Goal: Information Seeking & Learning: Find specific fact

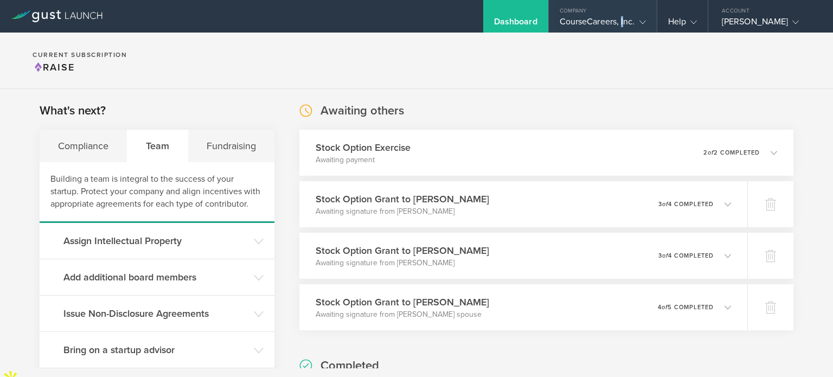
click at [622, 17] on div "CourseCareers, Inc." at bounding box center [602, 24] width 86 height 16
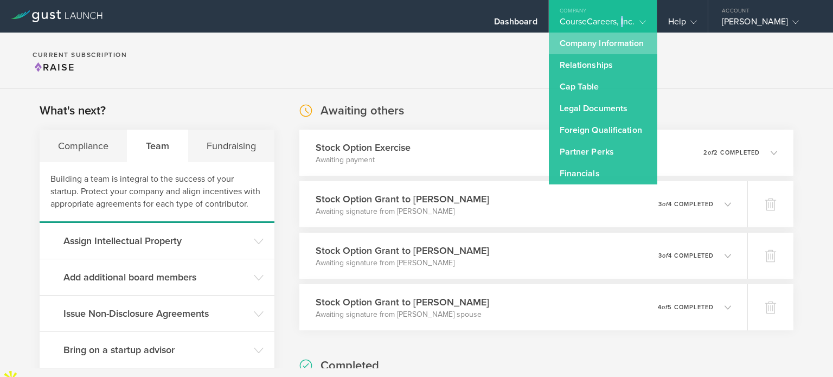
click at [606, 51] on link "Company Information" at bounding box center [603, 44] width 108 height 22
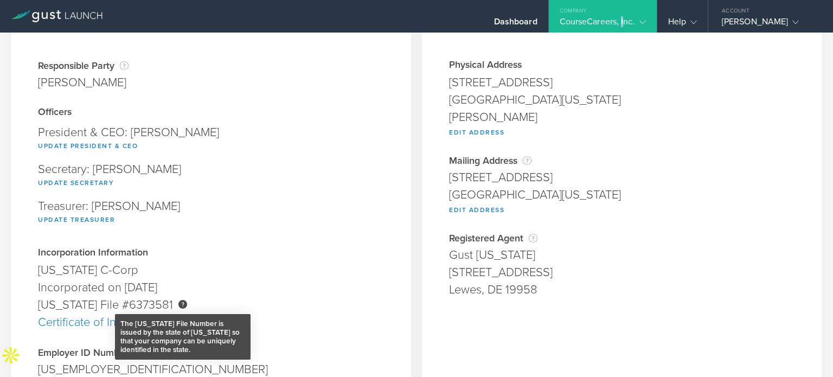
scroll to position [163, 0]
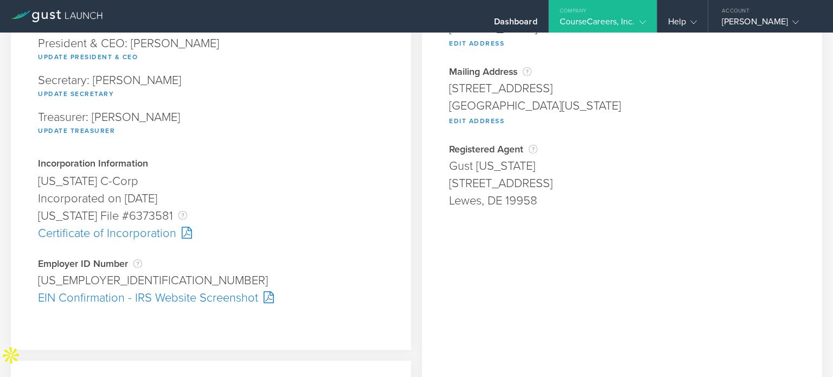
click at [93, 283] on div "[US_EMPLOYER_IDENTIFICATION_NUMBER]" at bounding box center [211, 280] width 346 height 17
drag, startPoint x: 92, startPoint y: 281, endPoint x: 23, endPoint y: 284, distance: 68.9
click at [22, 285] on div "Company Information Responsible Party The name of the party responsible for fil…" at bounding box center [211, 115] width 400 height 469
copy div "[US_EMPLOYER_IDENTIFICATION_NUMBER]"
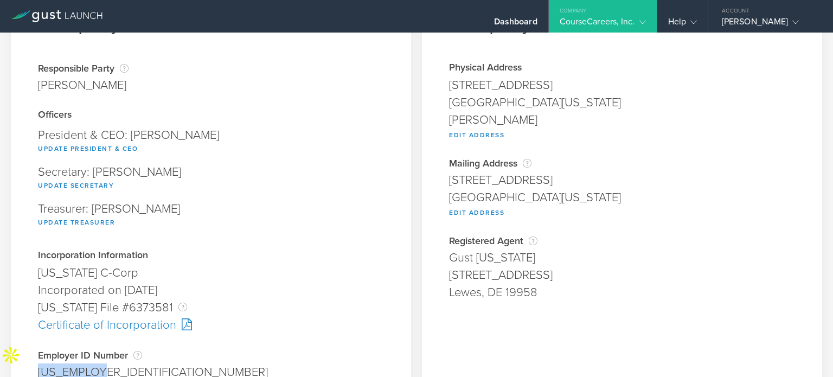
scroll to position [54, 0]
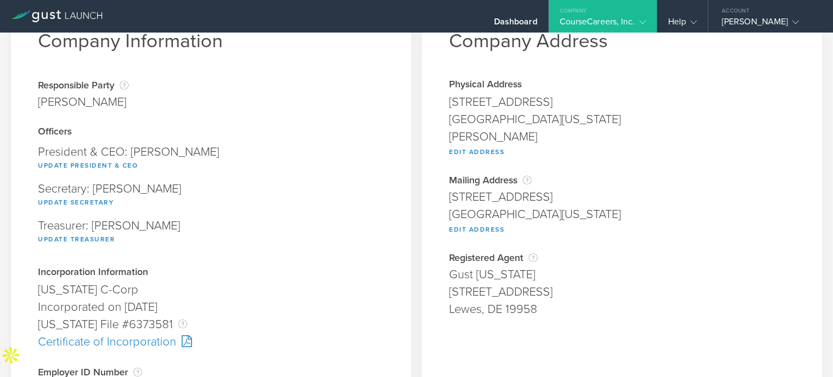
drag, startPoint x: 440, startPoint y: 100, endPoint x: 659, endPoint y: 99, distance: 219.0
click at [659, 99] on div "Company Address Physical Address [STREET_ADDRESS][US_STATE][PERSON_NAME] Edit A…" at bounding box center [622, 348] width 400 height 718
copy div "[STREET_ADDRESS]"
drag, startPoint x: 437, startPoint y: 121, endPoint x: 577, endPoint y: 115, distance: 140.0
click at [577, 115] on div "Company Address Physical Address [STREET_ADDRESS][US_STATE][PERSON_NAME] Edit A…" at bounding box center [622, 348] width 400 height 718
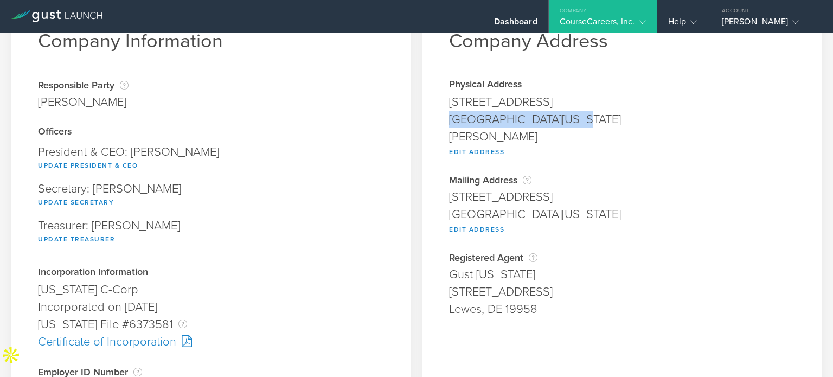
copy div "[GEOGRAPHIC_DATA][US_STATE]"
drag, startPoint x: 671, startPoint y: 90, endPoint x: 636, endPoint y: 100, distance: 36.2
click at [636, 100] on div "Physical Address [STREET_ADDRESS][US_STATE][PERSON_NAME] Edit Address Address i…" at bounding box center [622, 119] width 346 height 79
copy div "[STREET_ADDRESS]"
click at [633, 108] on div "[STREET_ADDRESS]" at bounding box center [622, 101] width 346 height 17
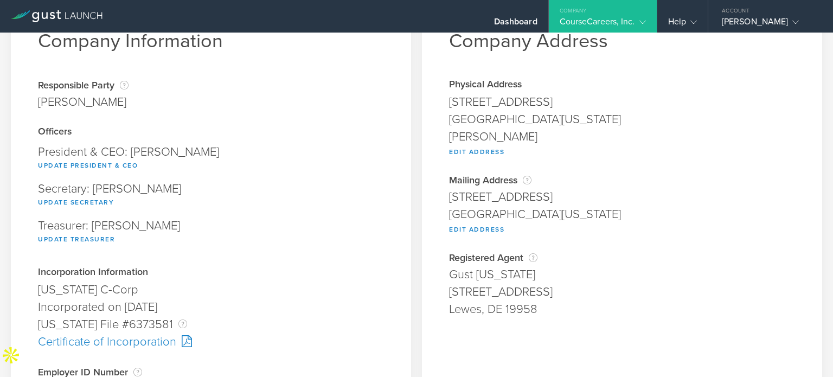
click at [526, 124] on div "[GEOGRAPHIC_DATA][US_STATE]" at bounding box center [622, 119] width 346 height 17
drag, startPoint x: 431, startPoint y: 99, endPoint x: 639, endPoint y: 95, distance: 207.6
click at [639, 95] on div "Company Address Physical Address [STREET_ADDRESS][US_STATE][PERSON_NAME] Edit A…" at bounding box center [622, 348] width 400 height 718
copy div "[STREET_ADDRESS]"
click at [395, 237] on div "Company Information Responsible Party The name of the party responsible for fil…" at bounding box center [211, 223] width 400 height 469
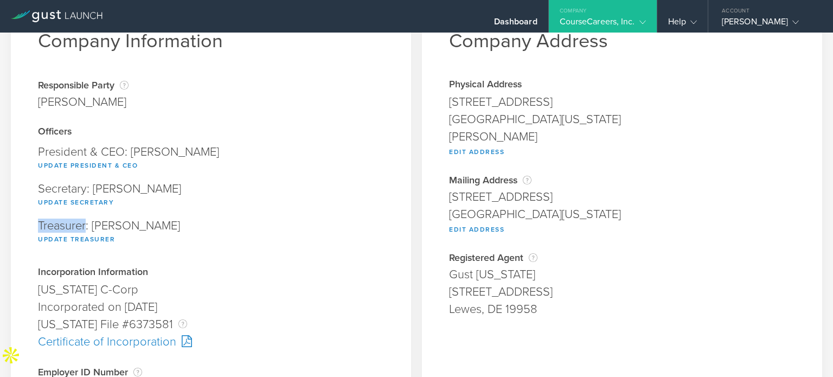
drag, startPoint x: 36, startPoint y: 226, endPoint x: 86, endPoint y: 228, distance: 49.9
click at [86, 228] on div "Company Information Responsible Party The name of the party responsible for fil…" at bounding box center [211, 223] width 400 height 469
copy div "Treasurer"
drag, startPoint x: 46, startPoint y: 187, endPoint x: 87, endPoint y: 188, distance: 40.7
click at [87, 188] on div "Company Information Responsible Party The name of the party responsible for fil…" at bounding box center [211, 223] width 400 height 469
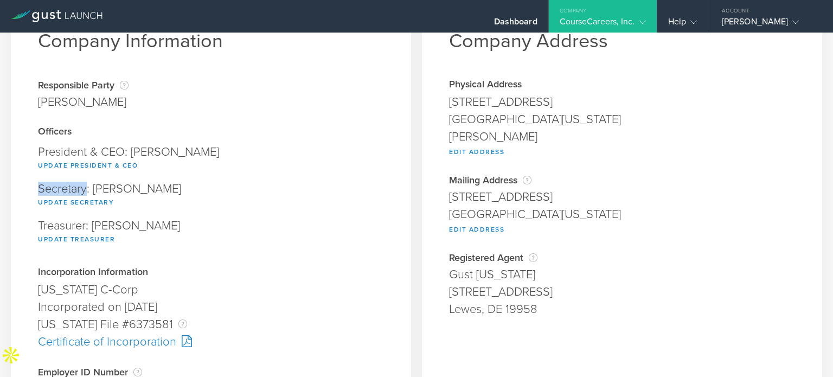
copy div "Secretary"
click at [279, 190] on div "Secretary: [PERSON_NAME] Update Secretary" at bounding box center [211, 195] width 346 height 37
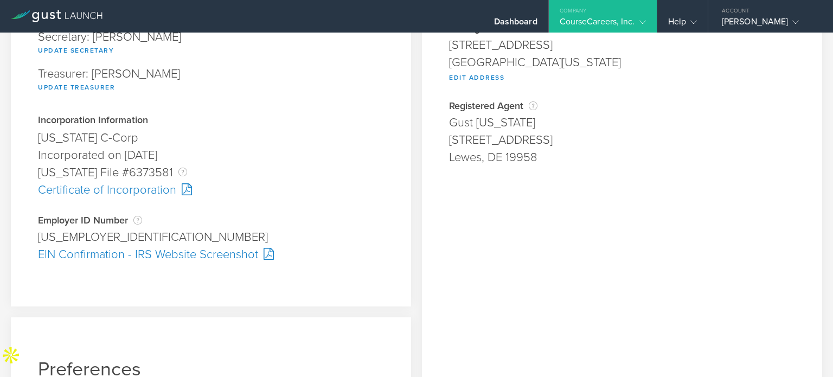
scroll to position [163, 0]
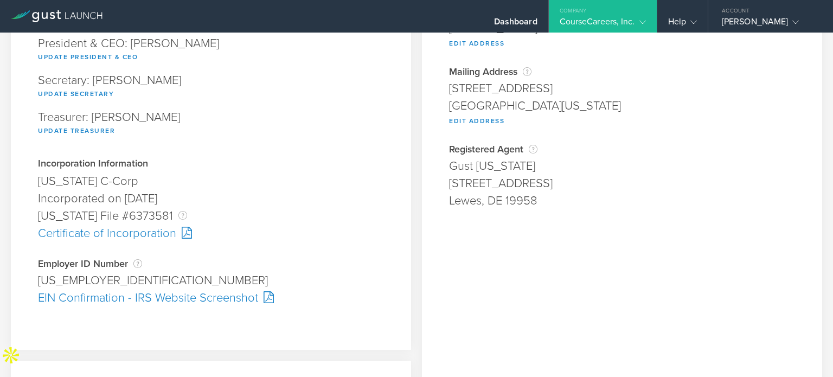
click at [178, 234] on div at bounding box center [184, 233] width 16 height 12
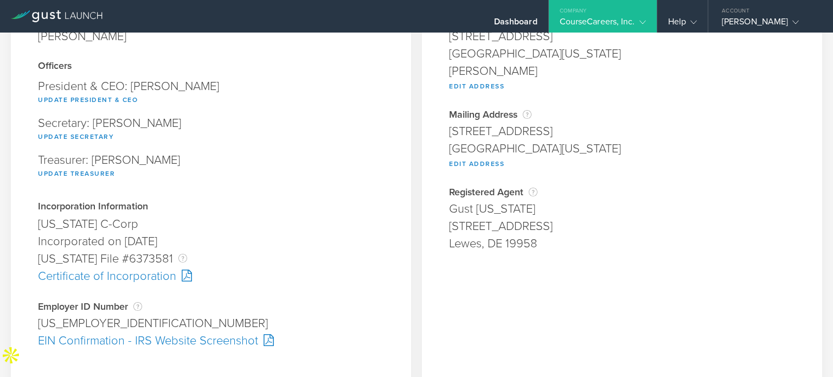
scroll to position [54, 0]
